Goal: Find specific page/section: Find specific page/section

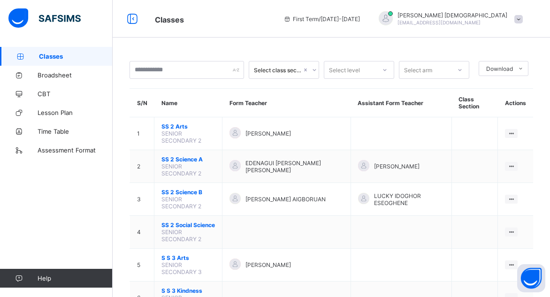
click at [317, 71] on icon at bounding box center [314, 69] width 6 height 9
click at [387, 71] on icon at bounding box center [385, 69] width 6 height 9
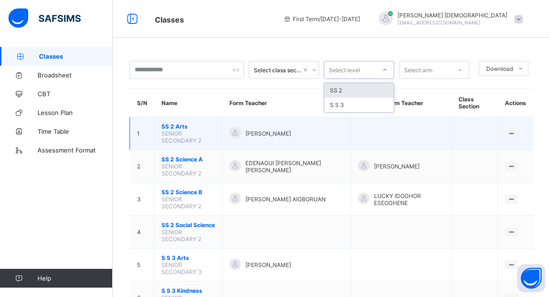
click at [177, 130] on span "SENIOR SECONDARY 2" at bounding box center [181, 137] width 40 height 14
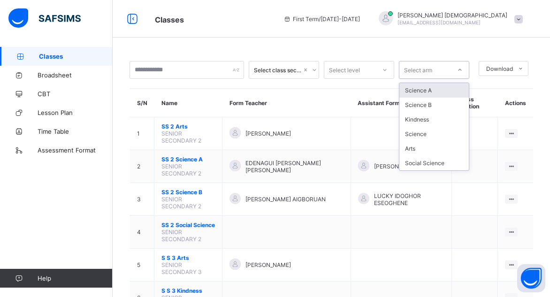
click at [462, 65] on icon at bounding box center [460, 69] width 6 height 9
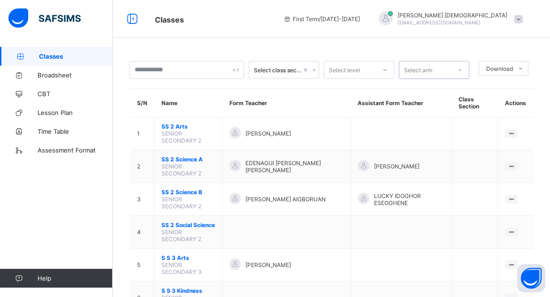
click at [462, 65] on icon at bounding box center [460, 69] width 6 height 9
click at [59, 78] on span "Broadsheet" at bounding box center [75, 75] width 75 height 8
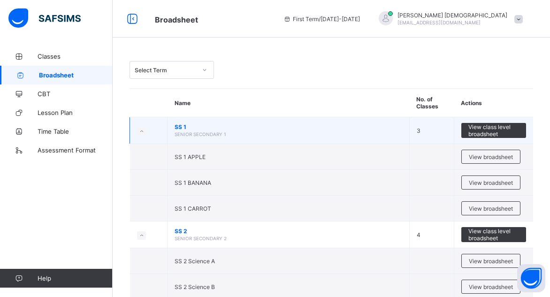
click at [275, 124] on span "SS 1" at bounding box center [287, 126] width 227 height 7
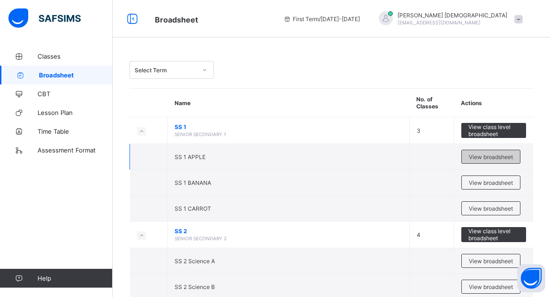
click at [497, 150] on div "View broadsheet" at bounding box center [490, 157] width 59 height 14
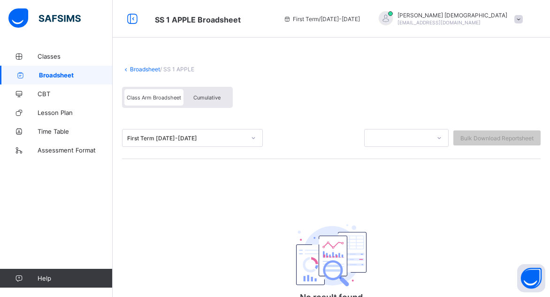
click at [51, 75] on span "Broadsheet" at bounding box center [76, 75] width 74 height 8
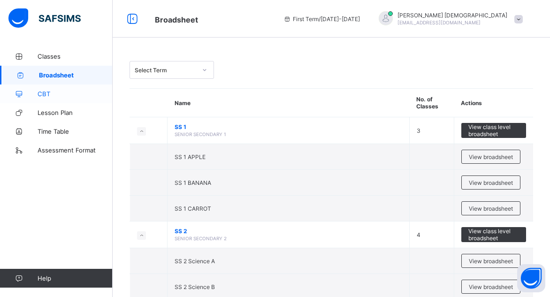
click at [59, 98] on link "CBT" at bounding box center [56, 93] width 113 height 19
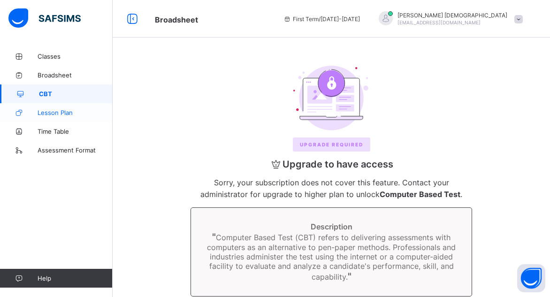
click at [54, 113] on span "Lesson Plan" at bounding box center [75, 113] width 75 height 8
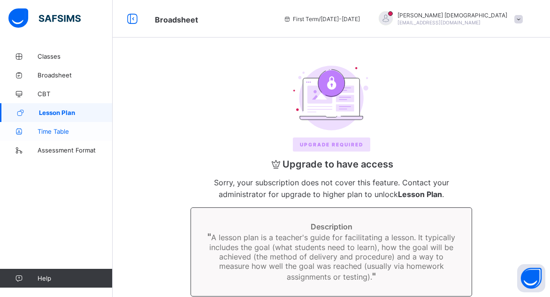
click at [50, 135] on link "Time Table" at bounding box center [56, 131] width 113 height 19
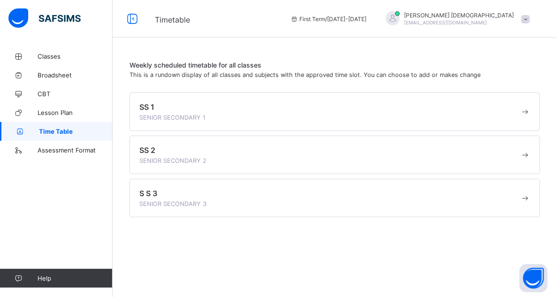
click at [526, 110] on span at bounding box center [524, 111] width 10 height 9
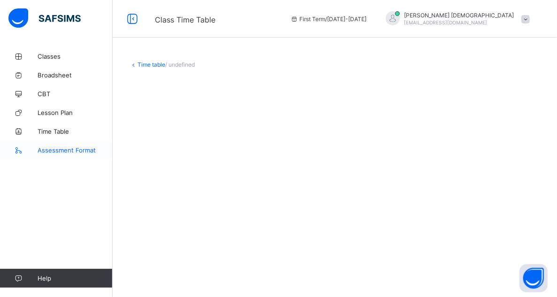
click at [68, 150] on span "Assessment Format" at bounding box center [75, 150] width 75 height 8
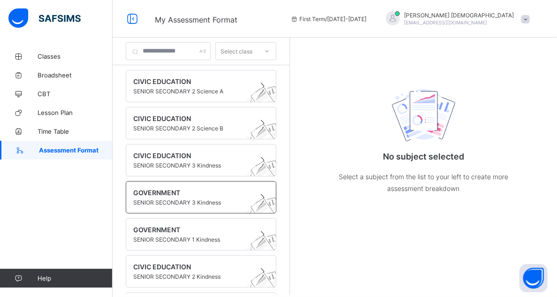
click at [179, 191] on span "GOVERNMENT" at bounding box center [192, 192] width 118 height 8
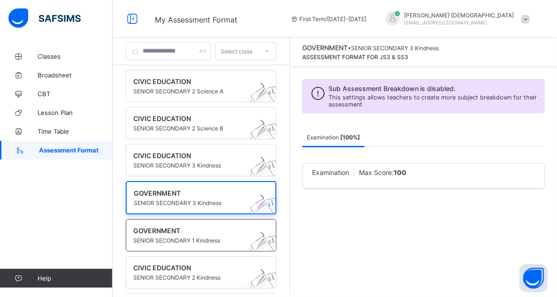
click at [191, 234] on span at bounding box center [192, 235] width 118 height 2
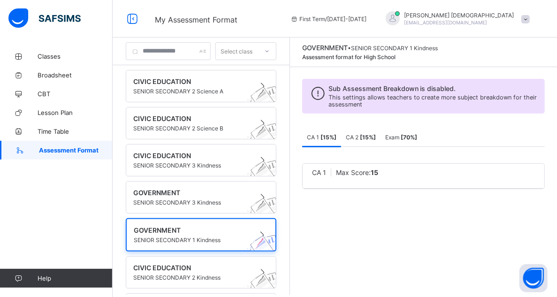
scroll to position [201, 0]
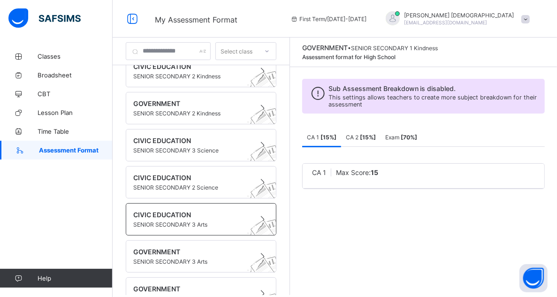
click at [194, 221] on span "SENIOR SECONDARY 3 Arts" at bounding box center [192, 224] width 118 height 7
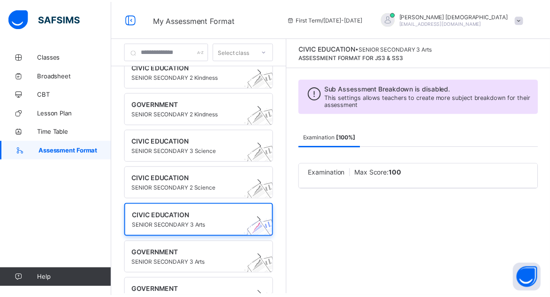
scroll to position [0, 0]
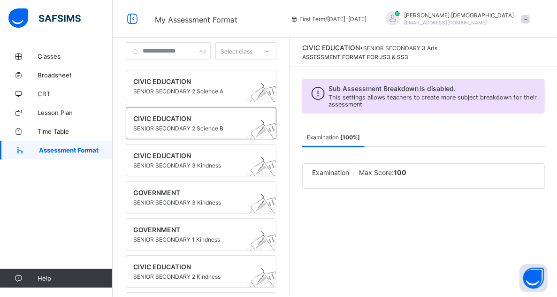
click at [217, 122] on span at bounding box center [192, 123] width 118 height 2
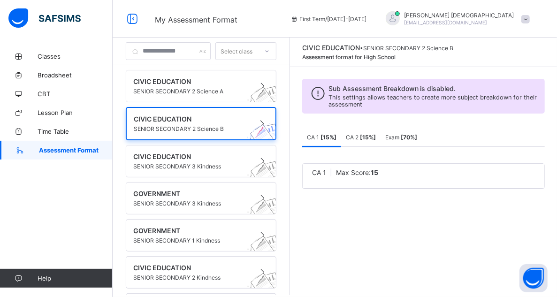
click at [334, 138] on b "[ 15 %]" at bounding box center [328, 137] width 16 height 7
click at [325, 137] on span "CA 1 [ 15 %]" at bounding box center [322, 137] width 30 height 7
click at [200, 90] on span "SENIOR SECONDARY 2 Science A" at bounding box center [192, 91] width 118 height 7
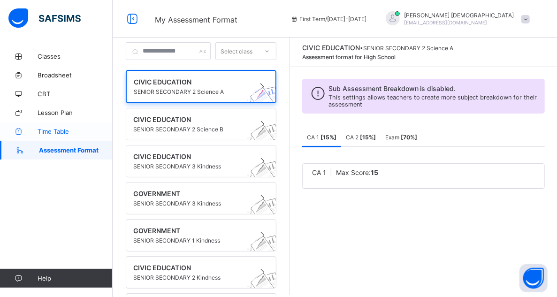
click at [61, 130] on span "Time Table" at bounding box center [75, 132] width 75 height 8
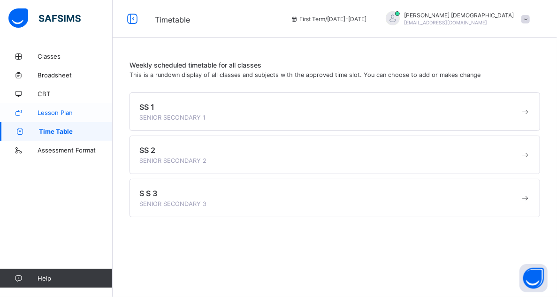
click at [54, 118] on link "Lesson Plan" at bounding box center [56, 112] width 113 height 19
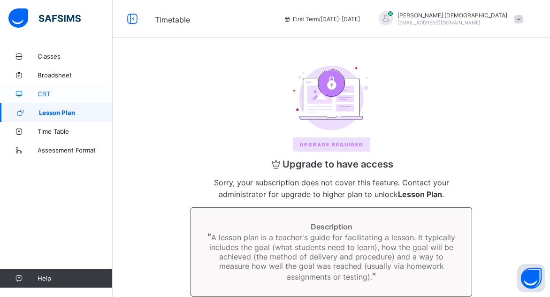
click at [50, 95] on span "CBT" at bounding box center [75, 94] width 75 height 8
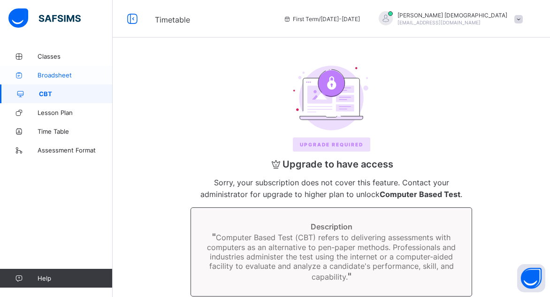
click at [51, 72] on span "Broadsheet" at bounding box center [75, 75] width 75 height 8
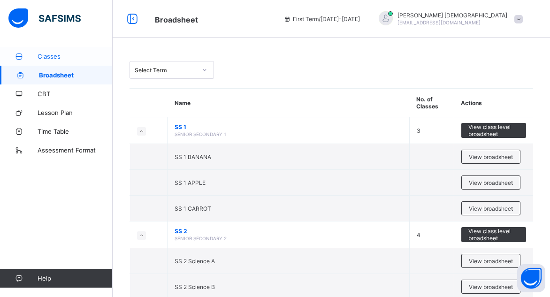
click at [50, 51] on link "Classes" at bounding box center [56, 56] width 113 height 19
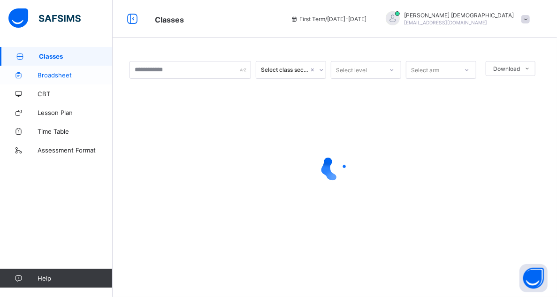
click at [60, 75] on span "Broadsheet" at bounding box center [75, 75] width 75 height 8
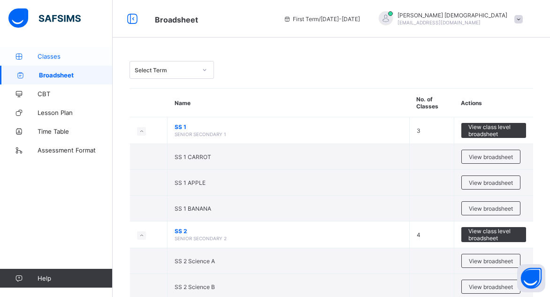
click at [61, 54] on span "Classes" at bounding box center [75, 57] width 75 height 8
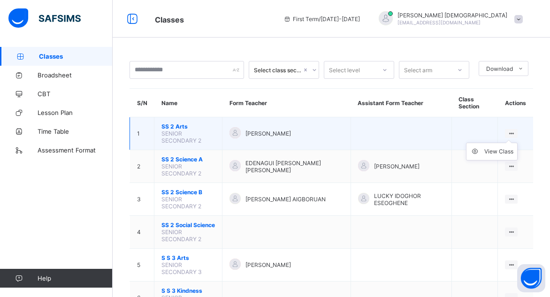
click at [516, 143] on ul "View Class" at bounding box center [492, 152] width 52 height 18
drag, startPoint x: 516, startPoint y: 131, endPoint x: 524, endPoint y: 131, distance: 7.5
click at [517, 131] on div "View Class" at bounding box center [510, 133] width 13 height 9
click at [508, 128] on td "View Class" at bounding box center [514, 133] width 35 height 33
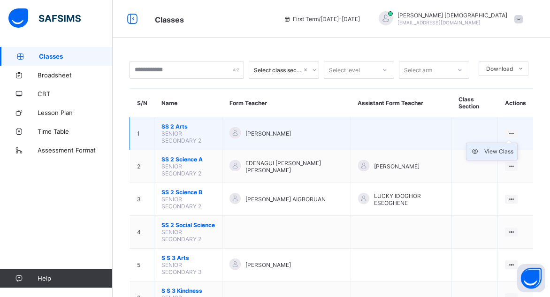
click at [507, 149] on div "View Class" at bounding box center [498, 151] width 29 height 9
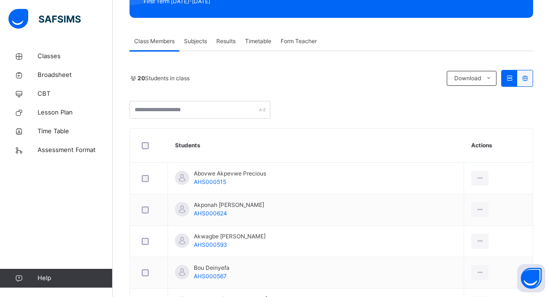
scroll to position [147, 0]
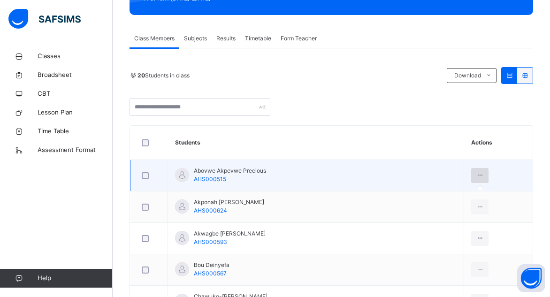
click at [475, 172] on icon at bounding box center [479, 175] width 8 height 8
click at [471, 174] on div at bounding box center [479, 175] width 17 height 15
click at [475, 174] on icon at bounding box center [479, 175] width 8 height 8
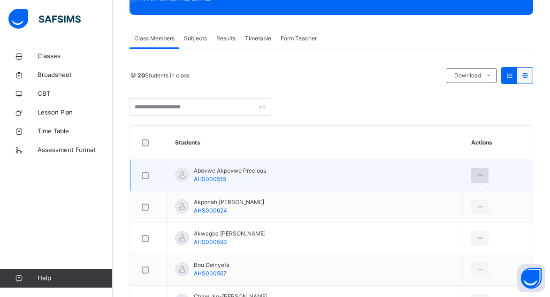
click at [475, 174] on icon at bounding box center [479, 175] width 8 height 8
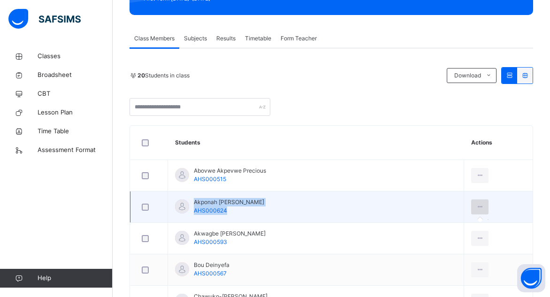
drag, startPoint x: 471, startPoint y: 174, endPoint x: 466, endPoint y: 210, distance: 35.9
click at [471, 210] on div at bounding box center [479, 206] width 17 height 15
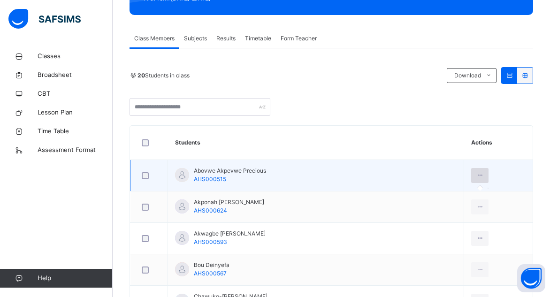
click at [475, 173] on icon at bounding box center [479, 175] width 8 height 8
drag, startPoint x: 470, startPoint y: 173, endPoint x: 486, endPoint y: 172, distance: 16.4
click at [486, 172] on td at bounding box center [498, 175] width 68 height 31
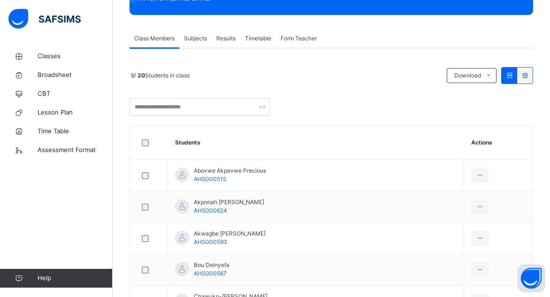
click at [196, 40] on span "Subjects" at bounding box center [195, 38] width 23 height 8
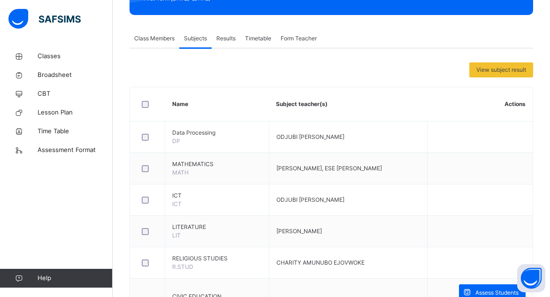
click at [225, 36] on span "Results" at bounding box center [225, 38] width 19 height 8
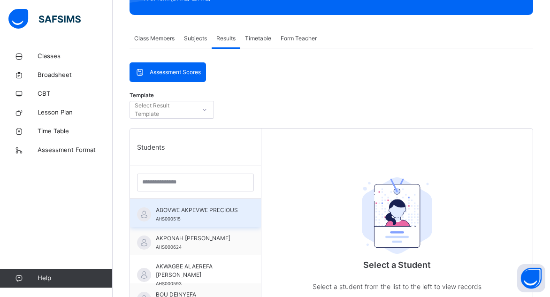
click at [171, 209] on span "ABOVWE AKPEVWE PRECIOUS" at bounding box center [198, 210] width 84 height 8
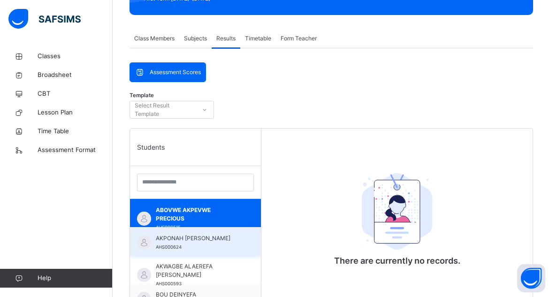
click at [171, 242] on span "AKPONAH [PERSON_NAME]" at bounding box center [198, 238] width 84 height 8
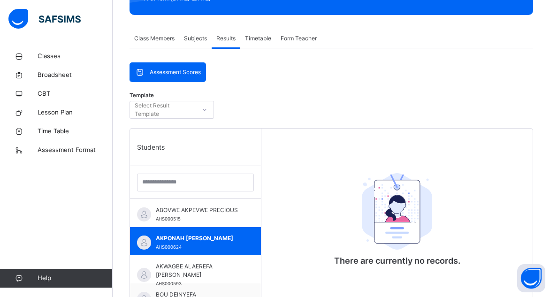
click at [166, 39] on span "Class Members" at bounding box center [154, 38] width 40 height 8
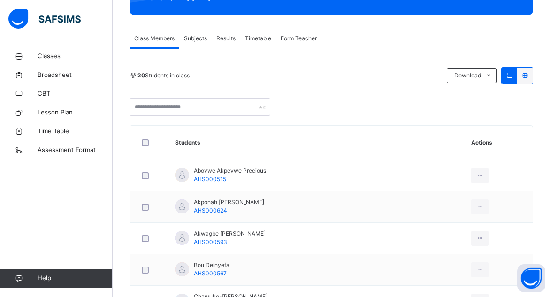
click at [532, 78] on div at bounding box center [524, 76] width 15 height 16
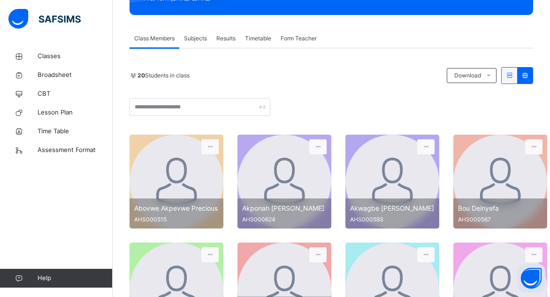
click at [532, 78] on div at bounding box center [524, 76] width 15 height 16
drag, startPoint x: 535, startPoint y: 78, endPoint x: 518, endPoint y: 72, distance: 18.8
click at [518, 72] on div at bounding box center [517, 75] width 32 height 17
click at [513, 72] on icon at bounding box center [509, 75] width 8 height 7
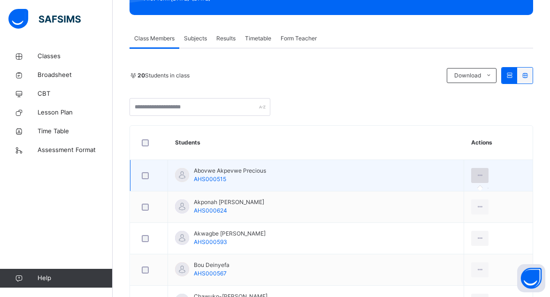
click at [475, 171] on icon at bounding box center [479, 175] width 8 height 8
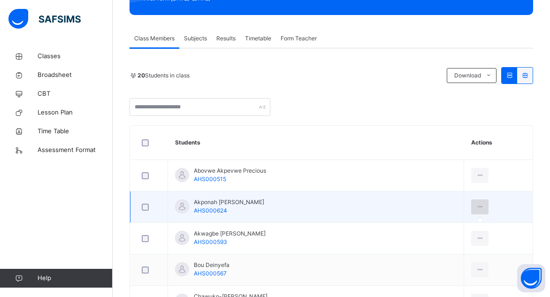
click at [471, 210] on div at bounding box center [479, 206] width 17 height 15
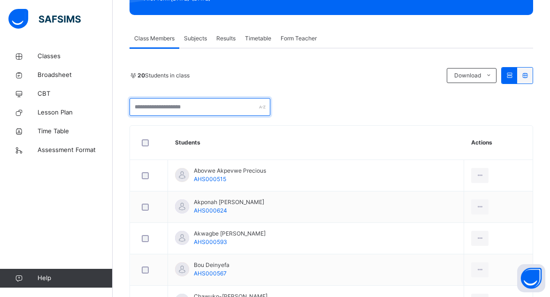
click at [212, 103] on input "text" at bounding box center [199, 107] width 141 height 18
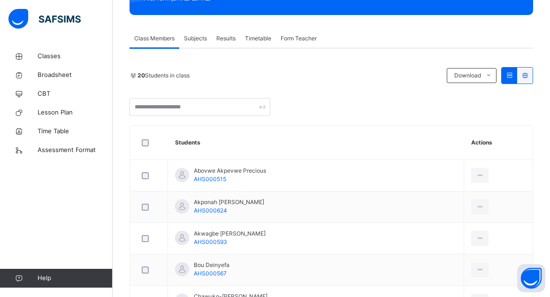
click at [206, 37] on span "Subjects" at bounding box center [195, 38] width 23 height 8
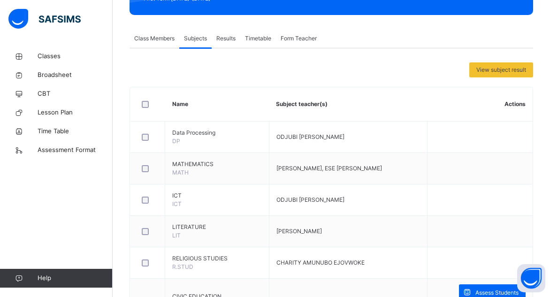
click at [239, 37] on div "Results" at bounding box center [225, 38] width 29 height 19
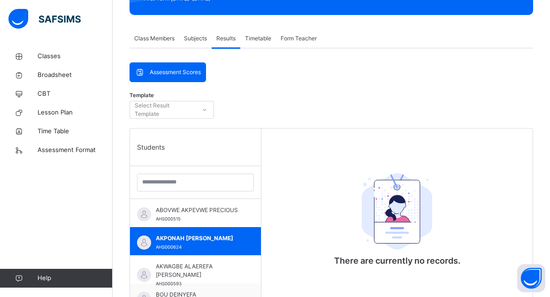
click at [144, 37] on span "Class Members" at bounding box center [154, 38] width 40 height 8
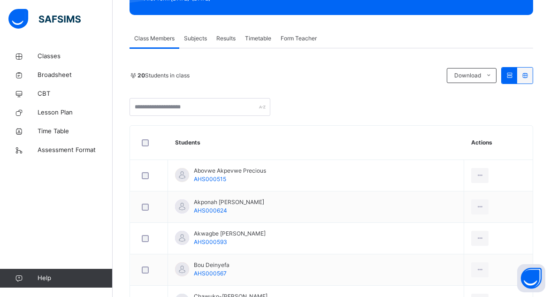
click at [202, 39] on span "Subjects" at bounding box center [195, 38] width 23 height 8
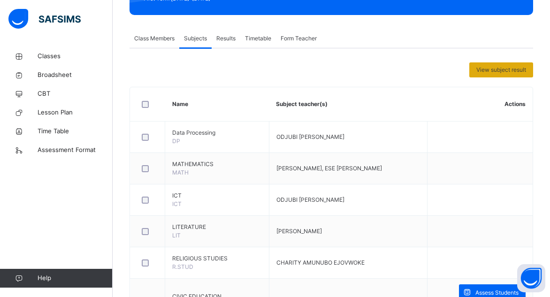
click at [487, 70] on span "View subject result" at bounding box center [501, 70] width 50 height 8
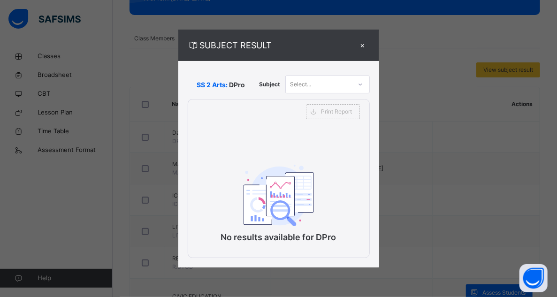
click at [346, 86] on div "Select..." at bounding box center [319, 84] width 66 height 15
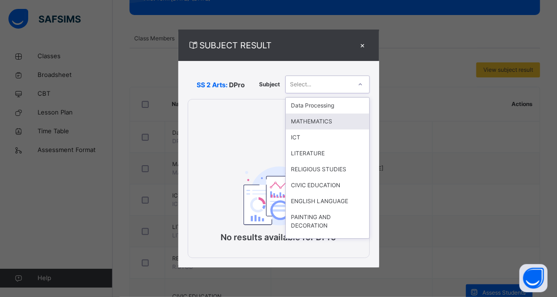
click at [309, 125] on div "MATHEMATICS" at bounding box center [327, 121] width 83 height 16
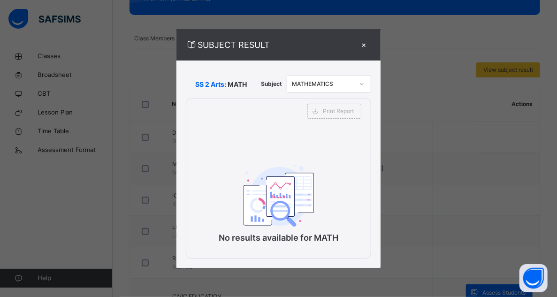
click at [362, 42] on div "×" at bounding box center [364, 44] width 14 height 13
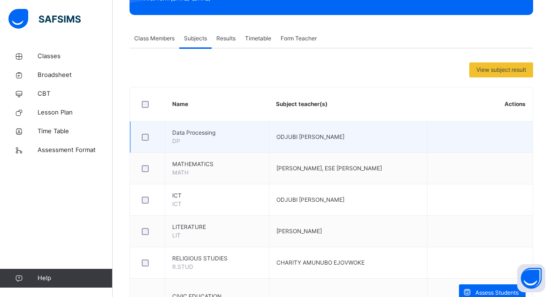
click at [140, 136] on div at bounding box center [147, 137] width 15 height 7
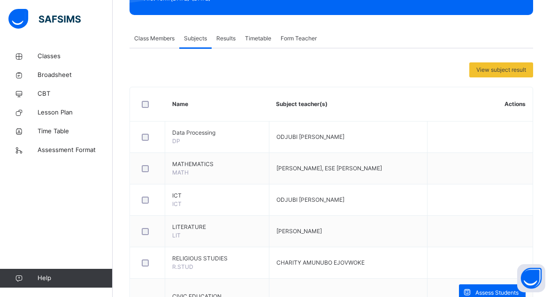
click at [228, 39] on span "Results" at bounding box center [225, 38] width 19 height 8
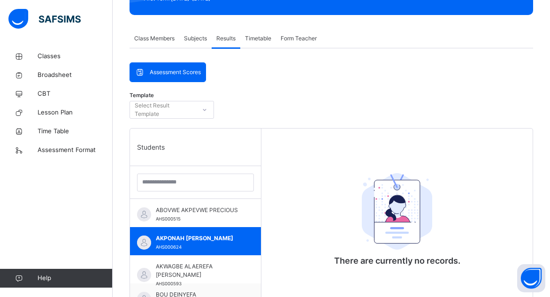
click at [255, 42] on div "Timetable" at bounding box center [258, 38] width 36 height 19
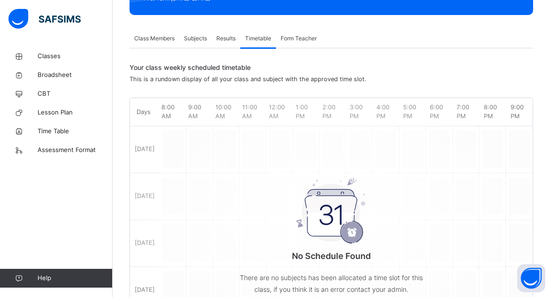
click at [294, 39] on span "Form Teacher" at bounding box center [298, 38] width 36 height 8
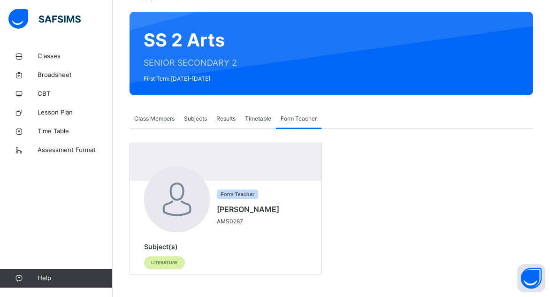
click at [163, 116] on span "Class Members" at bounding box center [154, 118] width 40 height 8
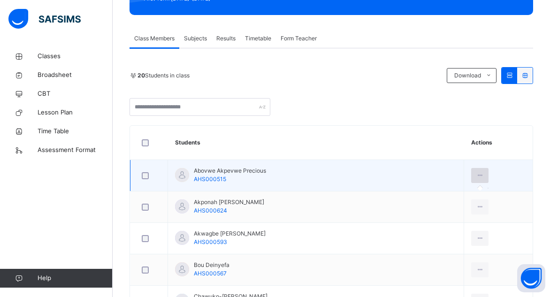
click at [475, 175] on icon at bounding box center [479, 175] width 8 height 8
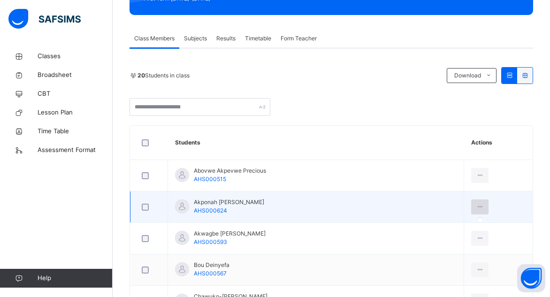
click at [475, 206] on icon at bounding box center [479, 207] width 8 height 8
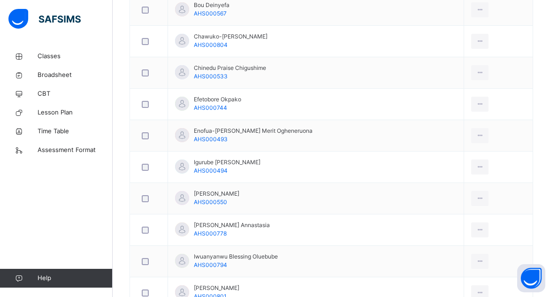
scroll to position [667, 0]
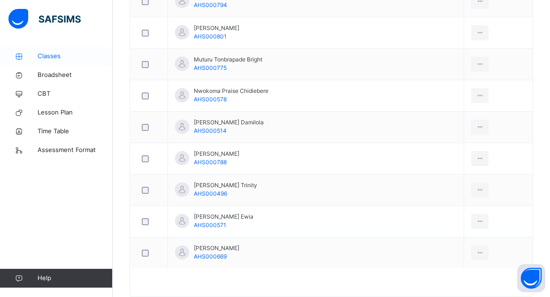
click at [71, 50] on link "Classes" at bounding box center [56, 56] width 113 height 19
